Goal: Information Seeking & Learning: Learn about a topic

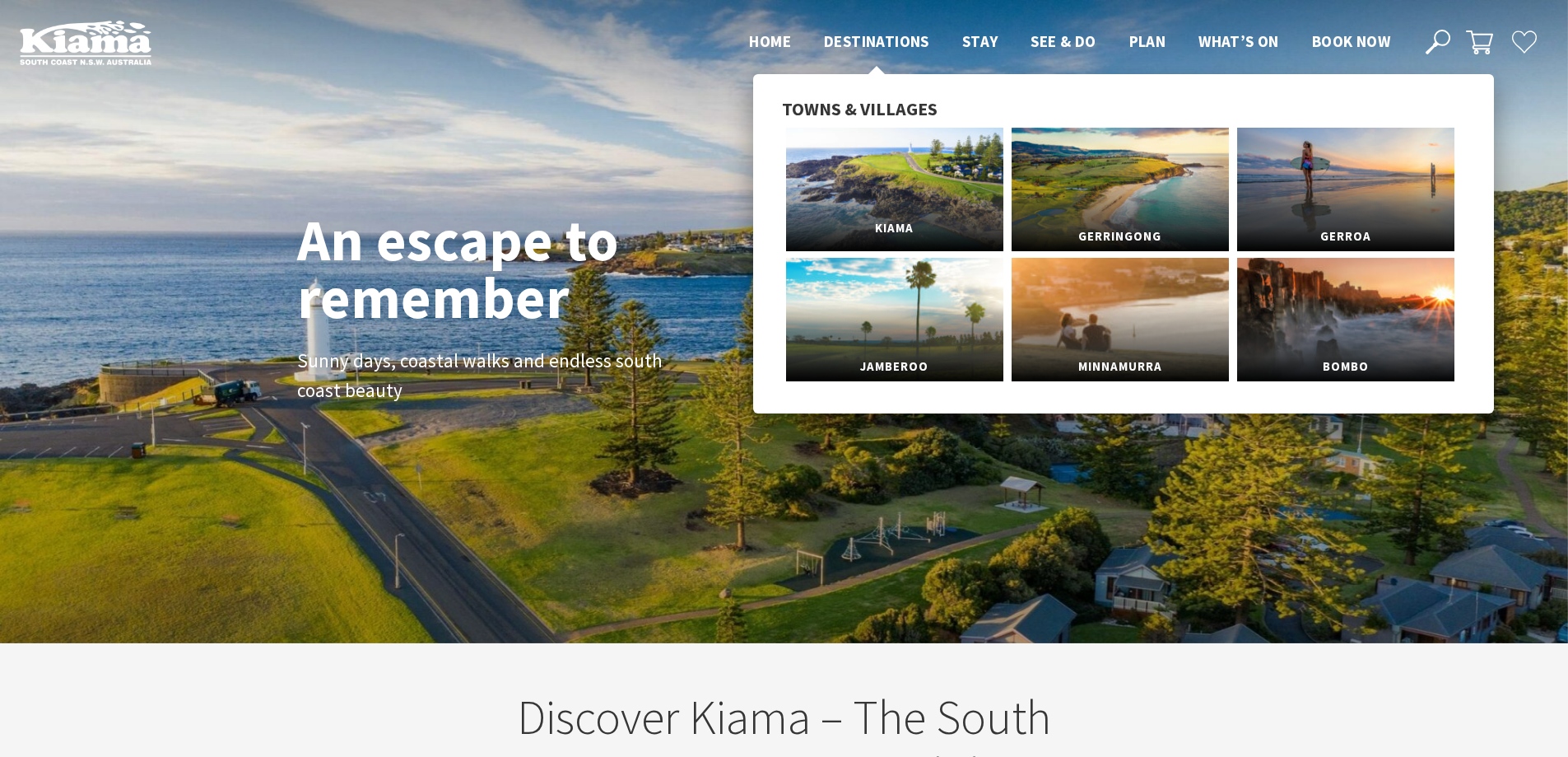
click at [890, 175] on link "Kiama" at bounding box center [894, 189] width 217 height 123
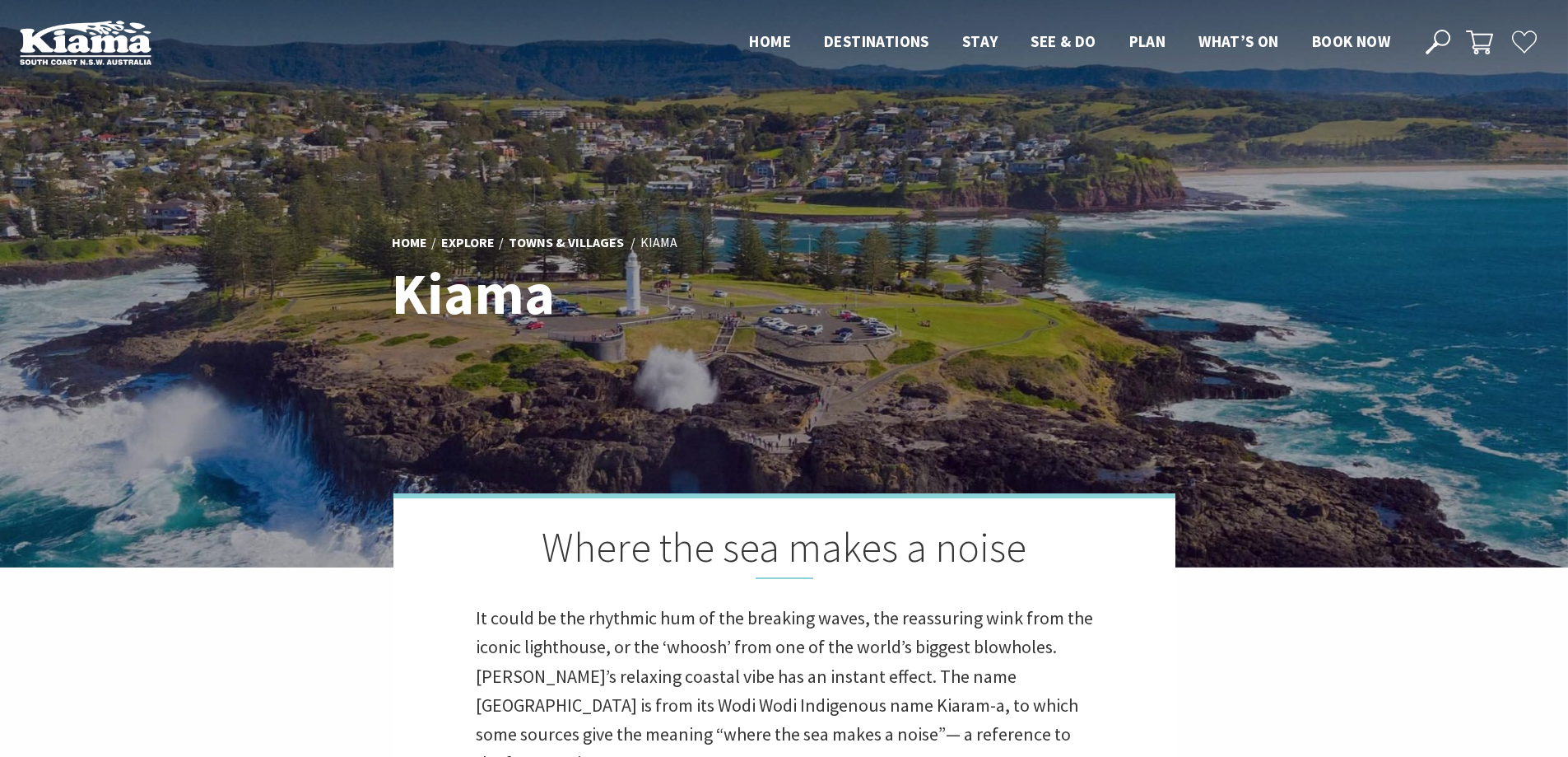
click at [1217, 291] on div at bounding box center [784, 284] width 1568 height 567
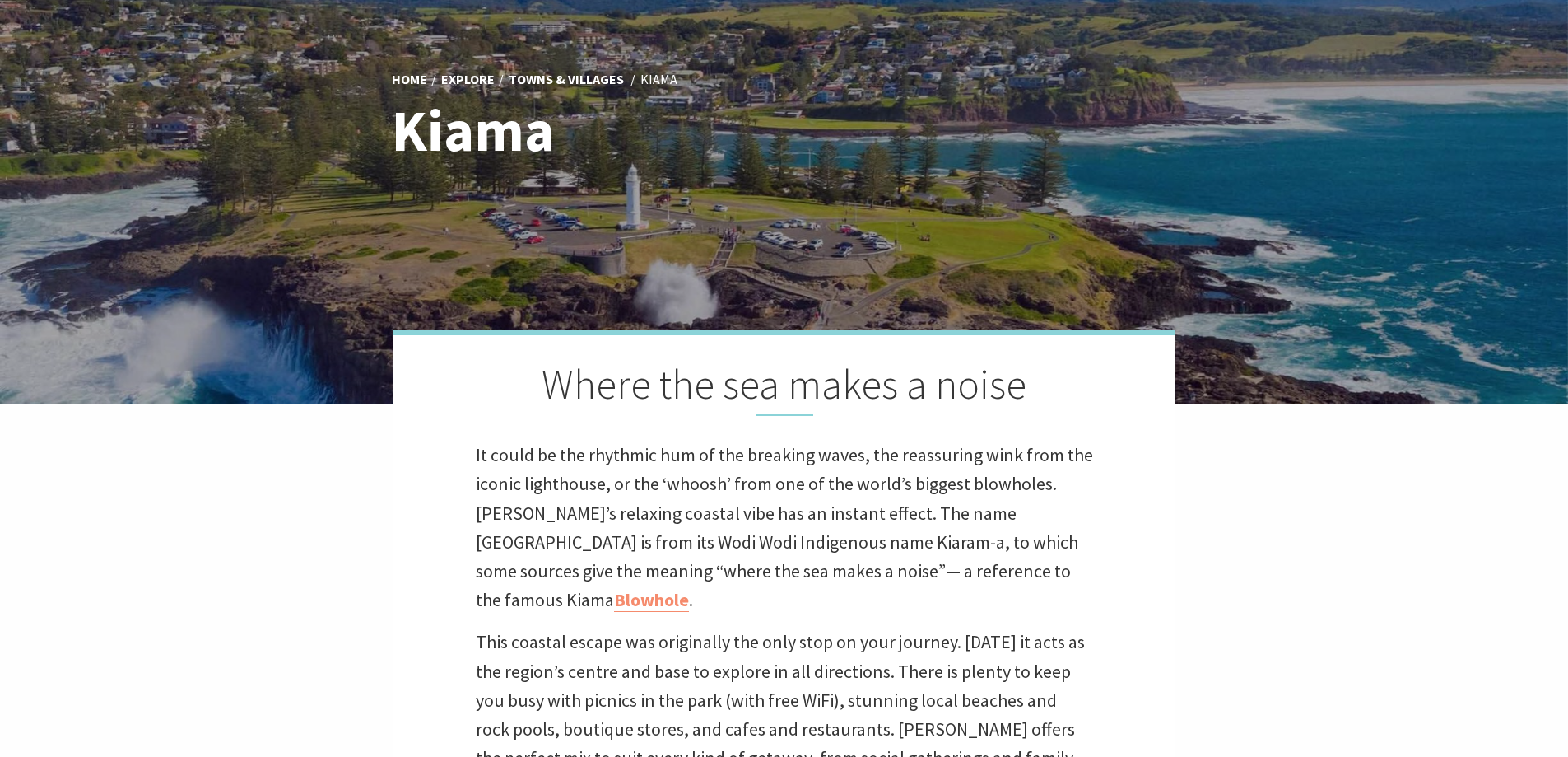
scroll to position [165, 0]
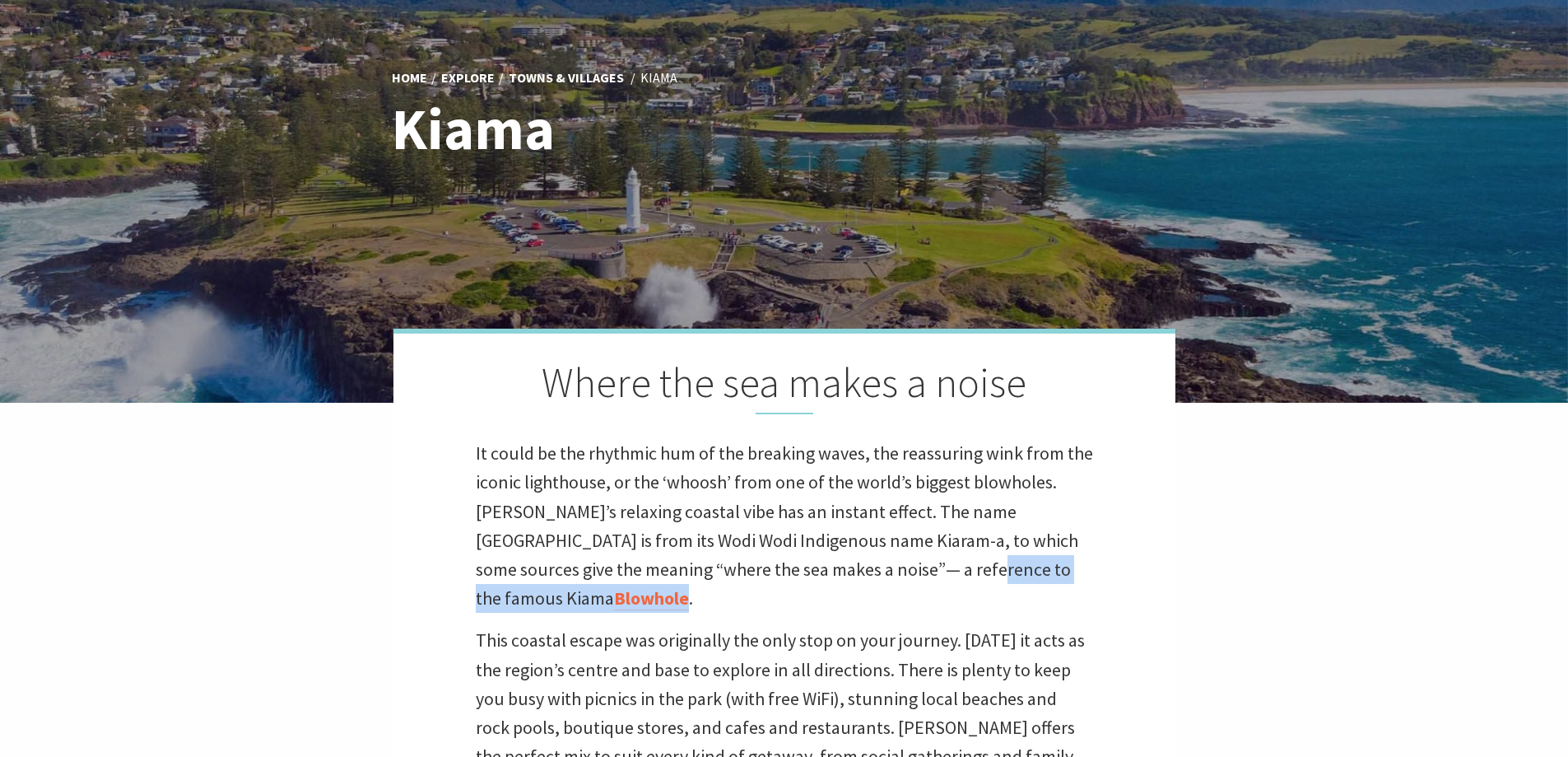
drag, startPoint x: 919, startPoint y: 569, endPoint x: 1043, endPoint y: 568, distance: 124.0
click at [1043, 568] on p "It could be the rhythmic hum of the breaking waves, the reassuring wink from th…" at bounding box center [784, 525] width 617 height 173
copy p "Kiama Blowhole"
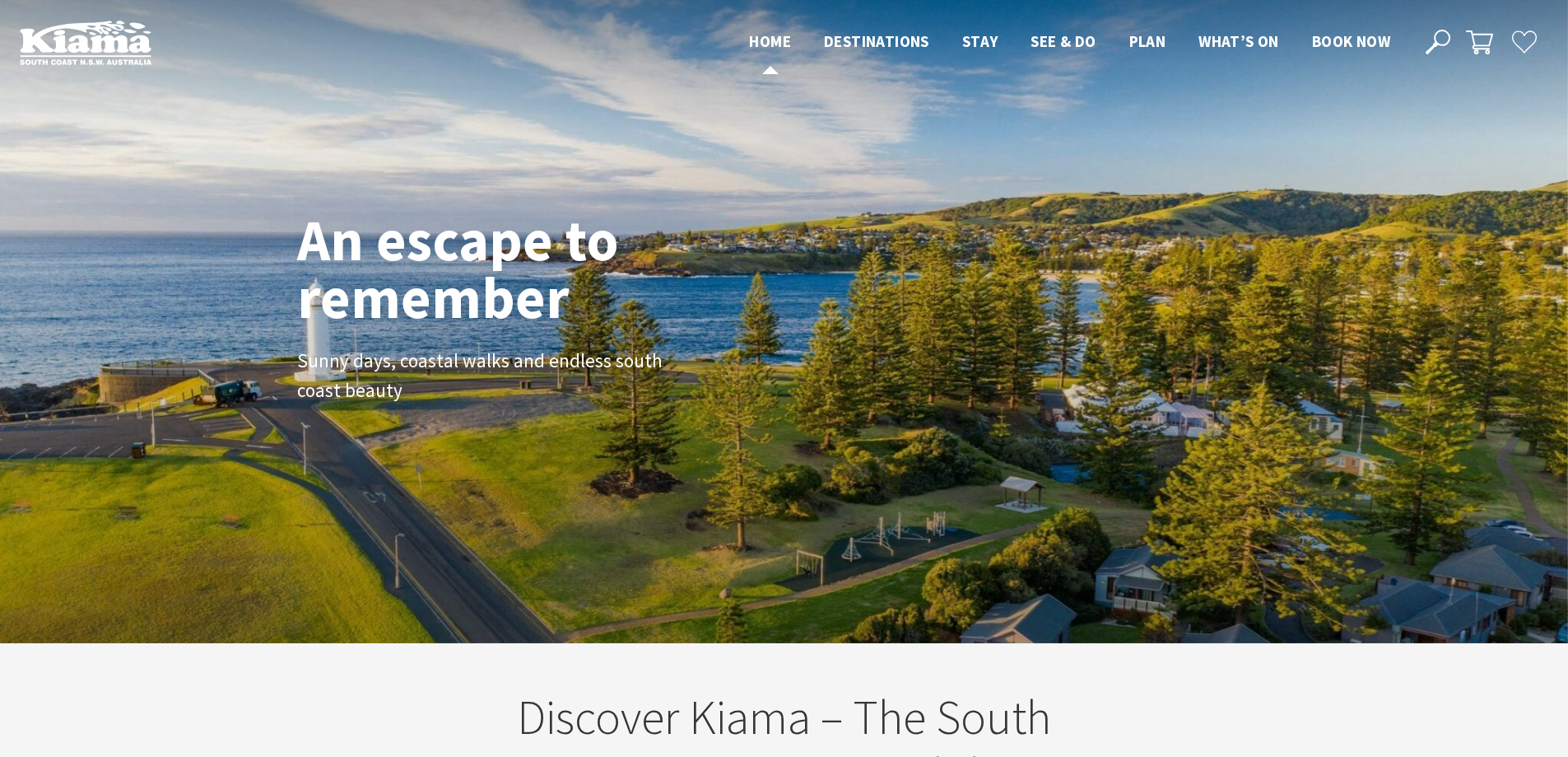
click at [762, 40] on span "Home" at bounding box center [770, 41] width 42 height 20
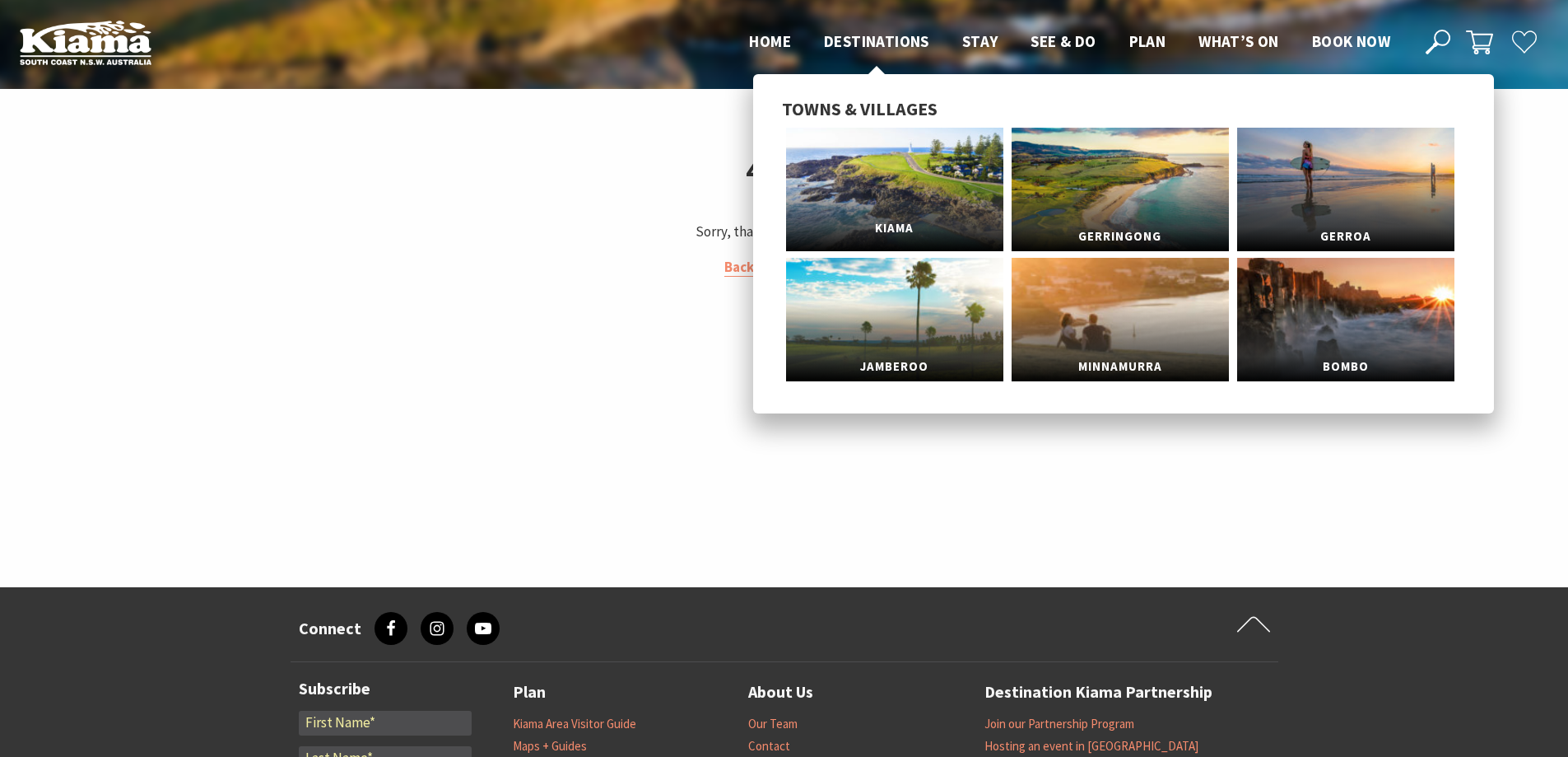
click at [892, 180] on link "Kiama" at bounding box center [894, 189] width 217 height 123
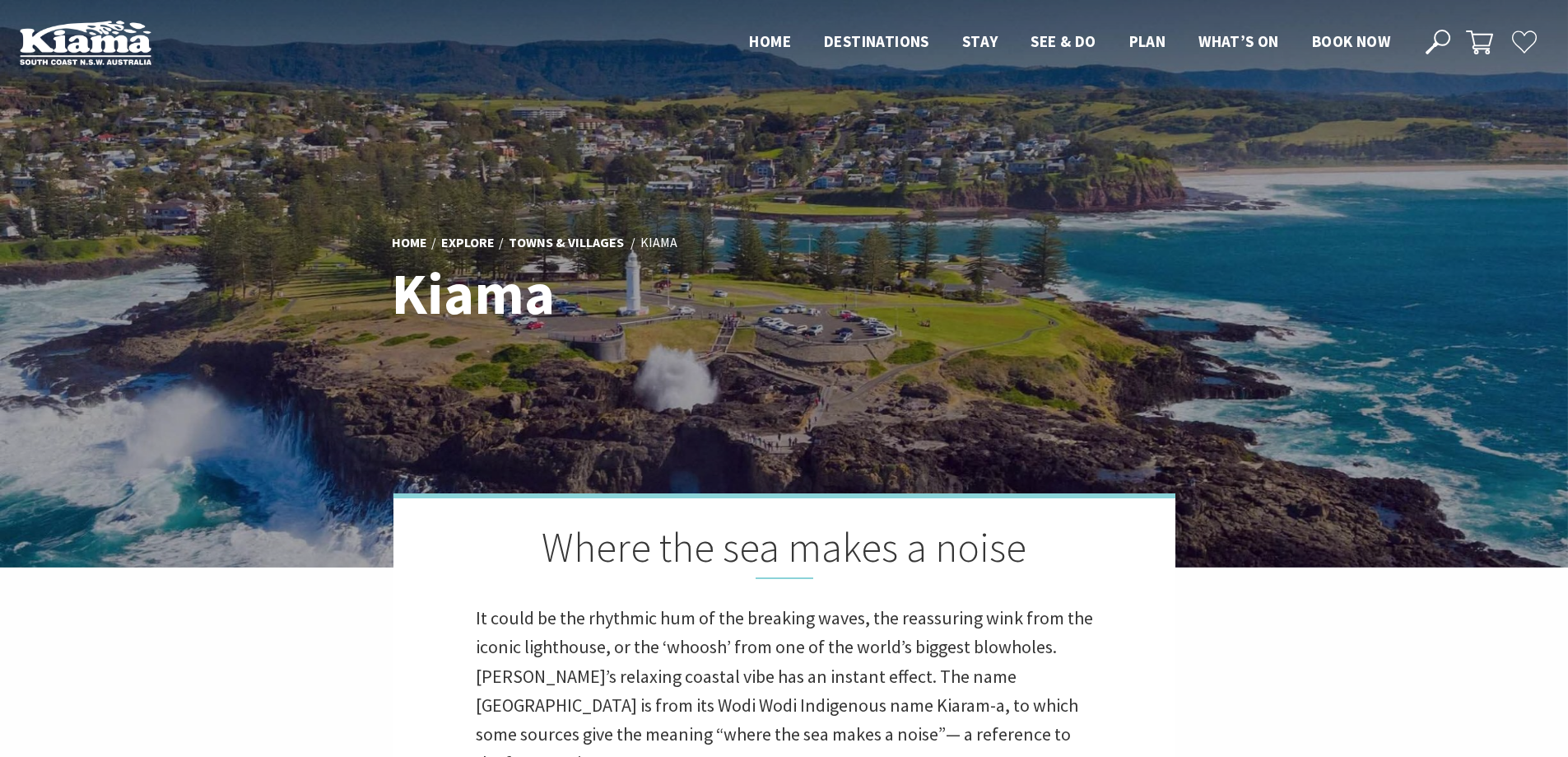
click at [276, 630] on div "Home Explore Towns & Villages [GEOGRAPHIC_DATA] [GEOGRAPHIC_DATA] Where the sea…" at bounding box center [784, 569] width 1568 height 1139
